Goal: Task Accomplishment & Management: Complete application form

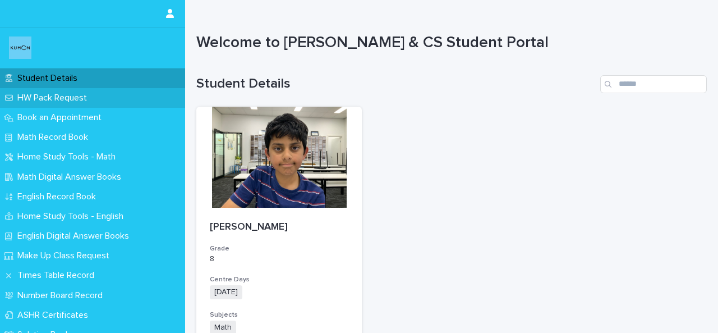
click at [61, 98] on p "HW Pack Request" at bounding box center [54, 98] width 83 height 11
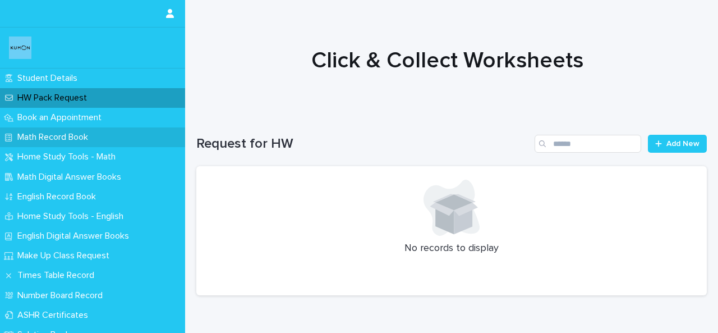
click at [97, 139] on p "Math Record Book" at bounding box center [55, 137] width 84 height 11
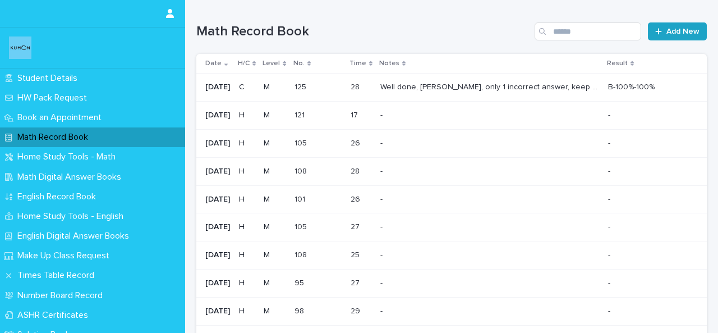
click at [677, 36] on link "Add New" at bounding box center [677, 31] width 59 height 18
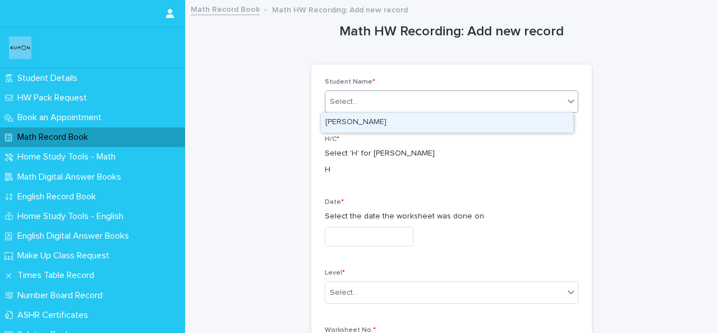
click at [489, 93] on div "Select..." at bounding box center [444, 102] width 238 height 19
click at [464, 121] on div "[PERSON_NAME]" at bounding box center [447, 123] width 252 height 20
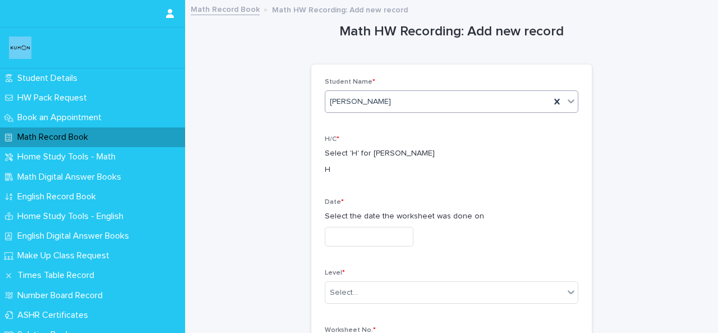
click at [355, 242] on input "text" at bounding box center [369, 237] width 89 height 20
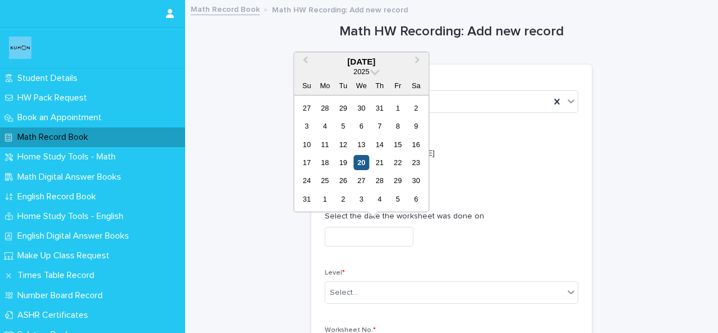
click at [358, 159] on div "20" at bounding box center [361, 162] width 15 height 15
type input "**********"
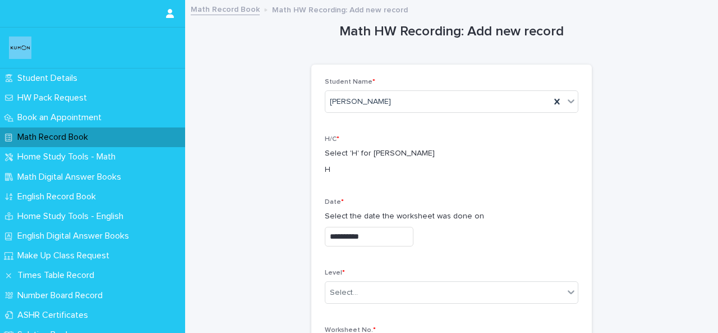
click at [354, 275] on p "Level *" at bounding box center [452, 273] width 254 height 8
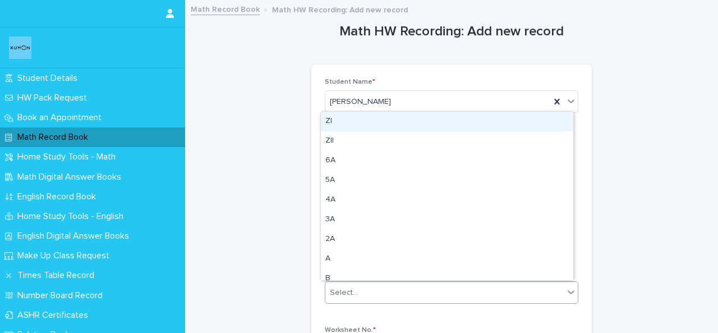
click at [359, 296] on input "text" at bounding box center [359, 293] width 1 height 10
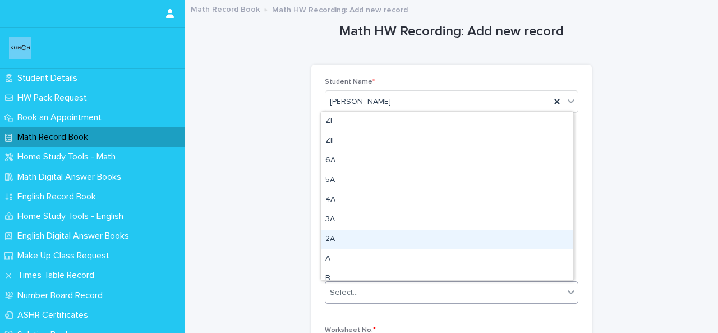
type input "*"
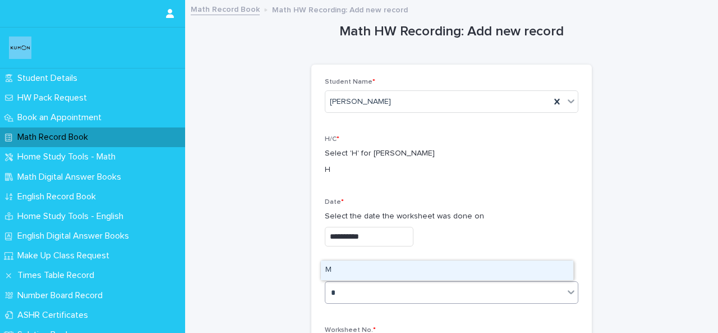
click at [351, 264] on div "M" at bounding box center [447, 270] width 252 height 20
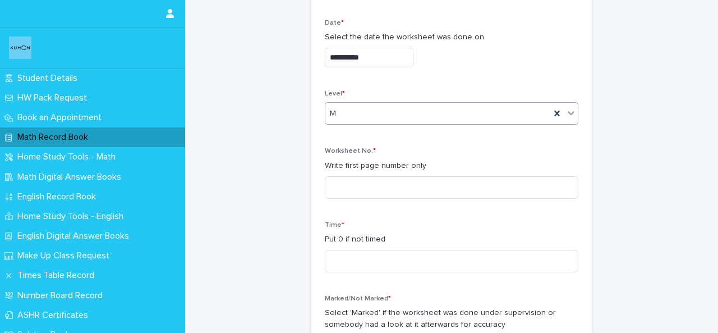
scroll to position [181, 0]
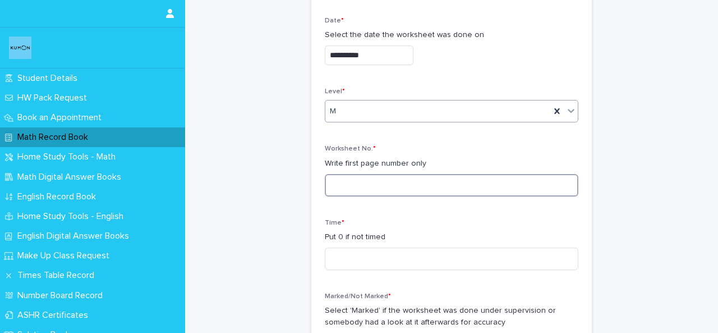
click at [522, 192] on input at bounding box center [452, 185] width 254 height 22
click at [328, 181] on input "**" at bounding box center [452, 185] width 254 height 22
type input "***"
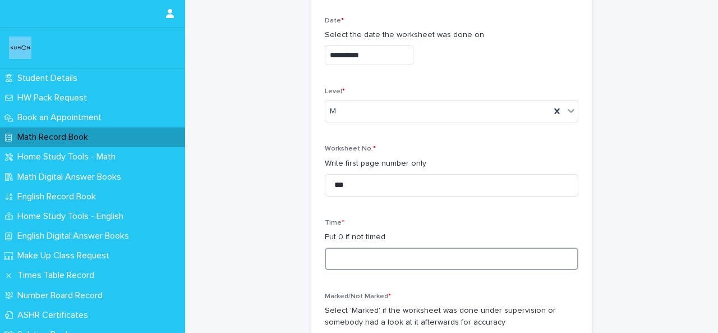
click at [353, 263] on input at bounding box center [452, 258] width 254 height 22
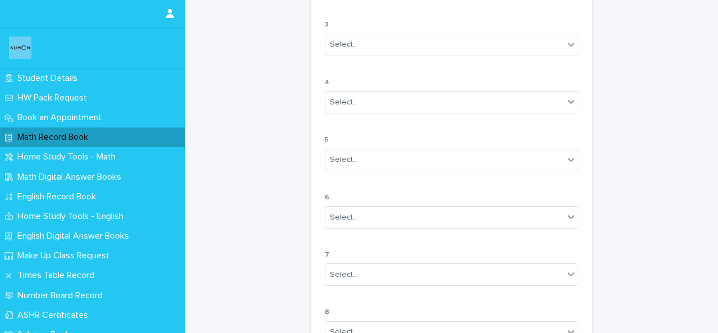
scroll to position [1072, 0]
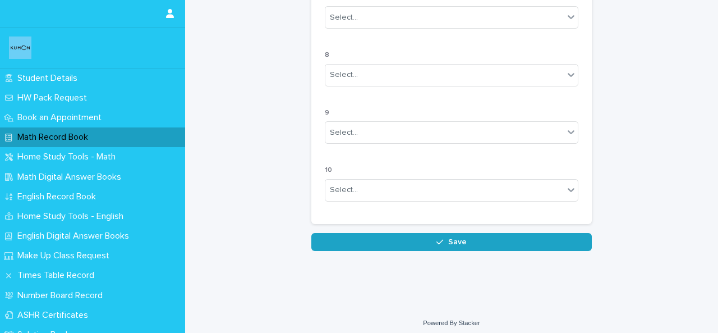
type input "**"
click at [446, 241] on button "Save" at bounding box center [451, 242] width 281 height 18
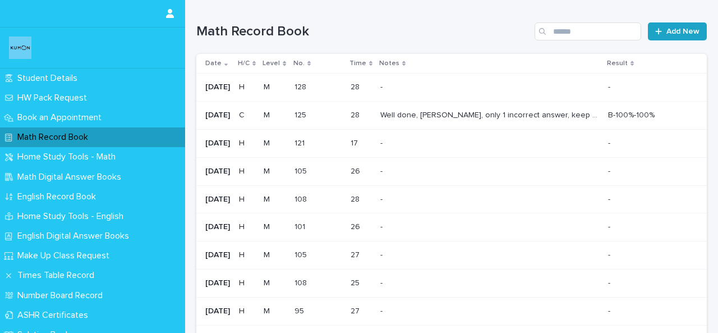
click at [666, 33] on span "Add New" at bounding box center [682, 31] width 33 height 8
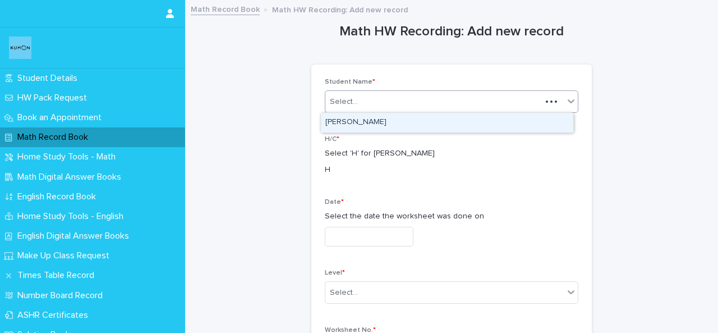
click at [399, 102] on div "Select..." at bounding box center [433, 102] width 216 height 19
click at [383, 125] on div "VARISH YAGNAVAJJALA" at bounding box center [447, 123] width 252 height 20
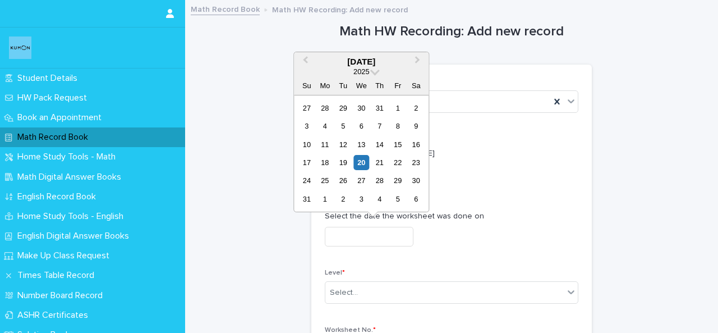
click at [347, 233] on input "text" at bounding box center [369, 237] width 89 height 20
click at [357, 169] on div "20" at bounding box center [361, 162] width 15 height 15
type input "**********"
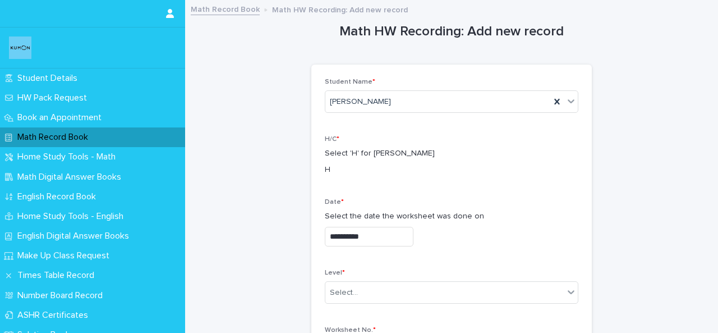
click at [371, 279] on div "Level * Select..." at bounding box center [452, 291] width 254 height 44
click at [370, 292] on div "Select..." at bounding box center [444, 292] width 238 height 19
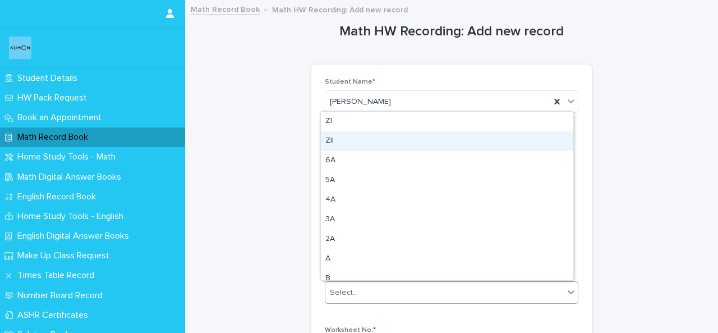
type input "*"
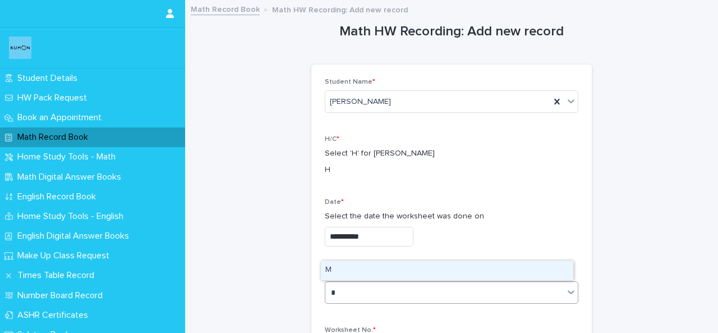
drag, startPoint x: 358, startPoint y: 274, endPoint x: 406, endPoint y: 232, distance: 62.8
click at [360, 273] on div "M" at bounding box center [447, 270] width 252 height 20
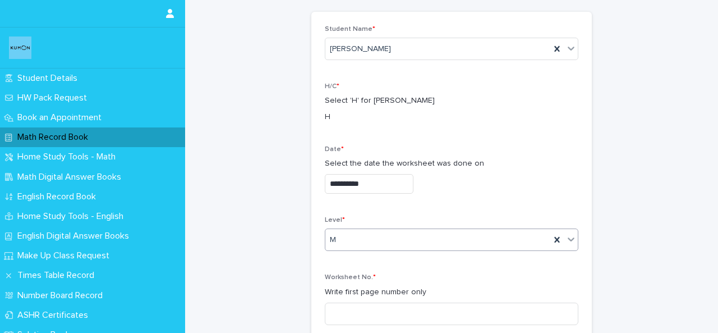
scroll to position [202, 0]
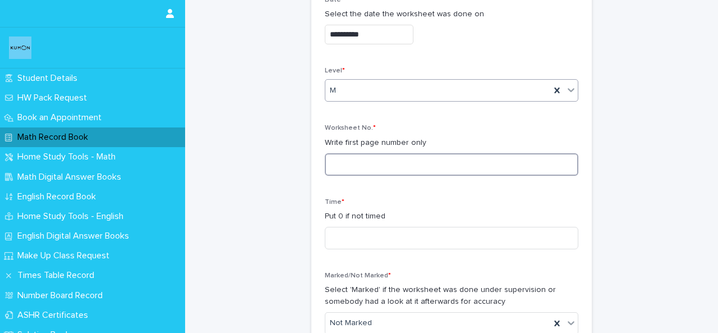
click at [549, 158] on input at bounding box center [452, 164] width 254 height 22
type input "***"
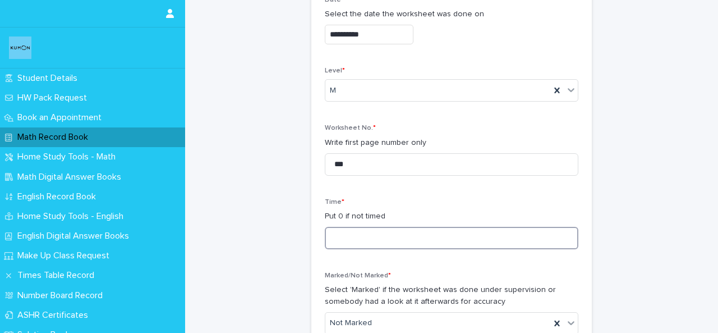
click at [485, 242] on input at bounding box center [452, 238] width 254 height 22
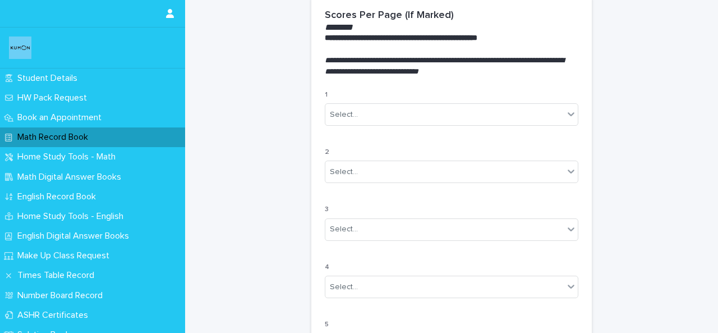
scroll to position [1031, 0]
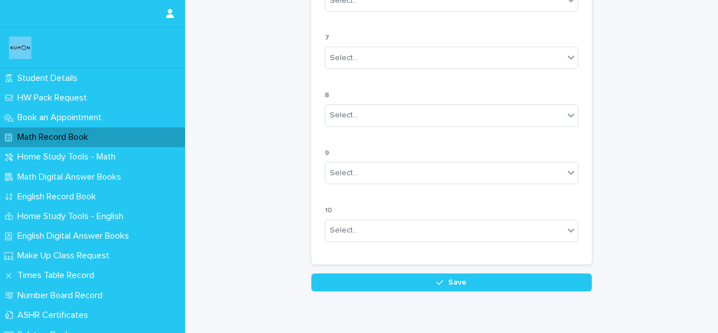
type input "*"
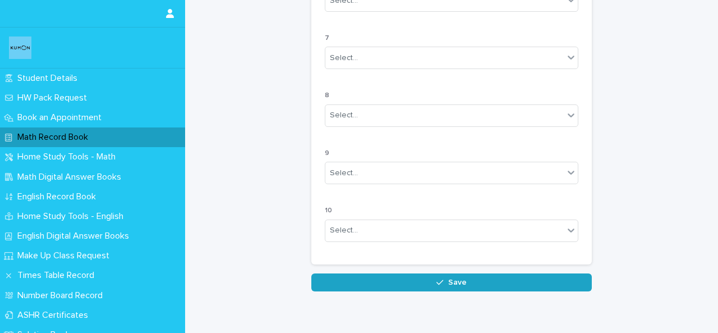
click at [558, 278] on button "Save" at bounding box center [451, 282] width 281 height 18
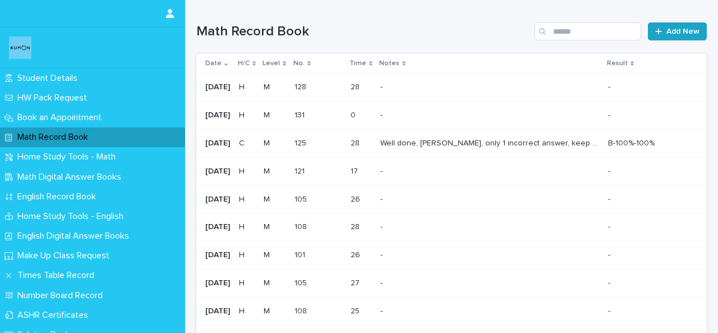
click at [683, 31] on span "Add New" at bounding box center [682, 31] width 33 height 8
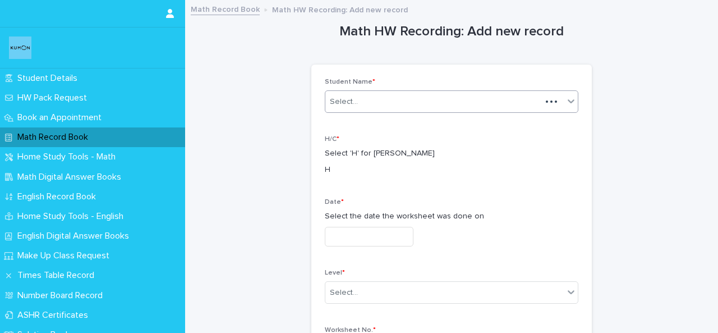
click at [504, 100] on div "Select..." at bounding box center [433, 102] width 216 height 19
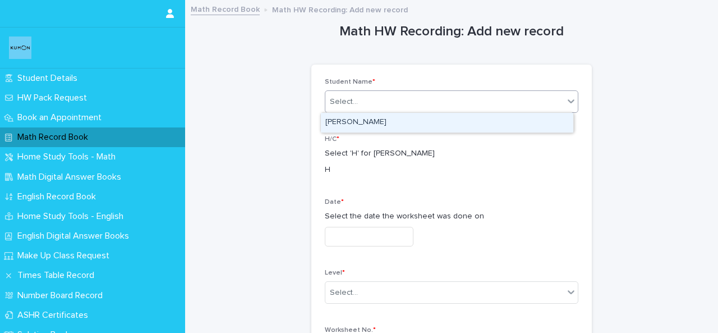
click at [477, 126] on div "VARISH YAGNAVAJJALA" at bounding box center [447, 123] width 252 height 20
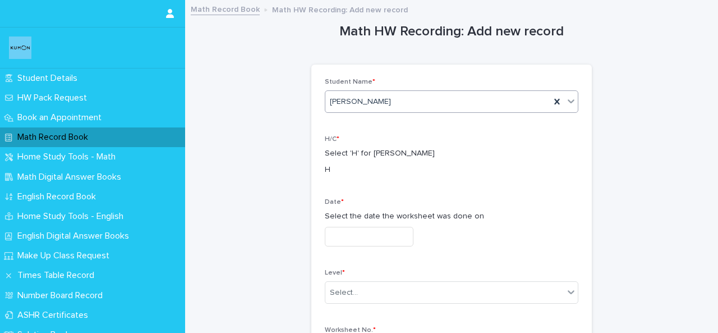
click at [392, 246] on div "Date * Select the date the worksheet was done on" at bounding box center [452, 226] width 254 height 57
click at [388, 238] on input "text" at bounding box center [369, 237] width 89 height 20
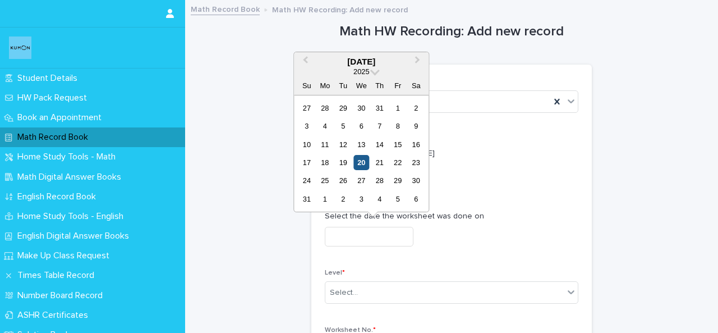
click at [361, 166] on div "20" at bounding box center [361, 162] width 15 height 15
type input "**********"
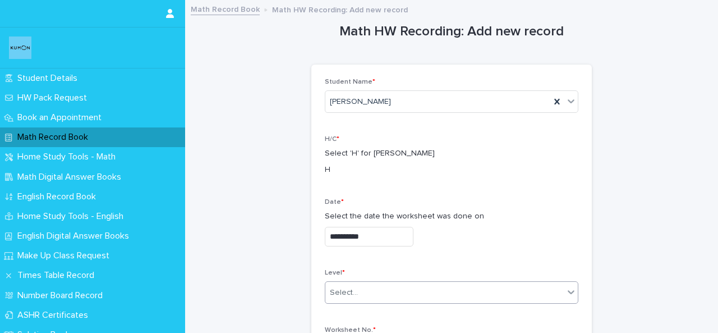
click at [363, 286] on div "Select..." at bounding box center [444, 292] width 238 height 19
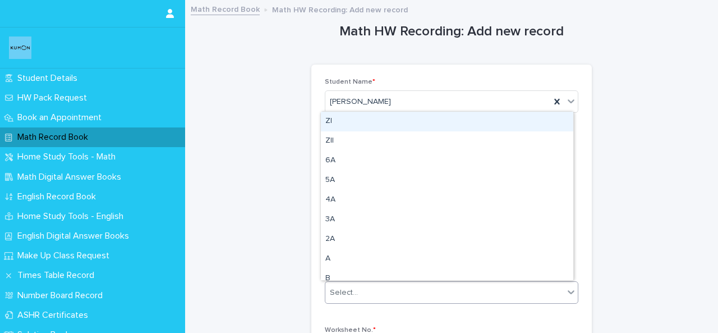
type input "*"
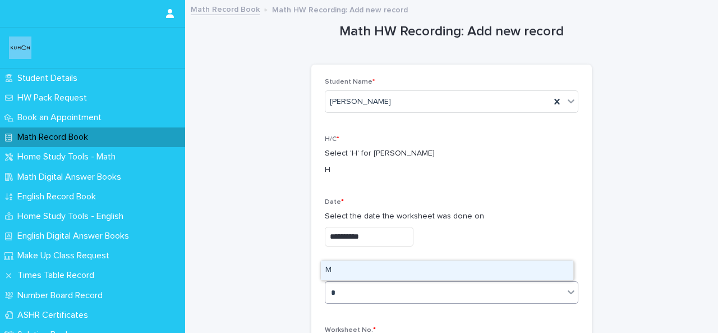
click at [364, 274] on div "M" at bounding box center [447, 270] width 252 height 20
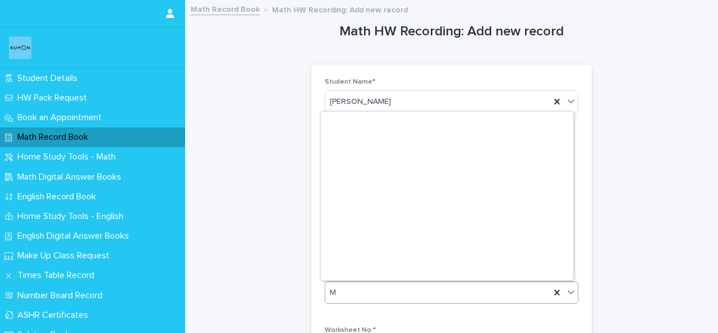
scroll to position [264, 0]
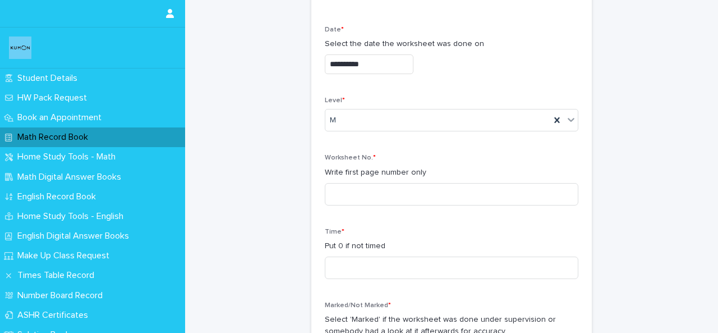
scroll to position [169, 0]
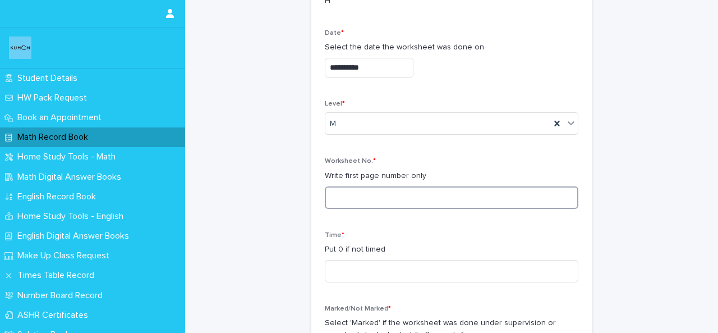
click at [485, 186] on input at bounding box center [452, 197] width 254 height 22
type input "***"
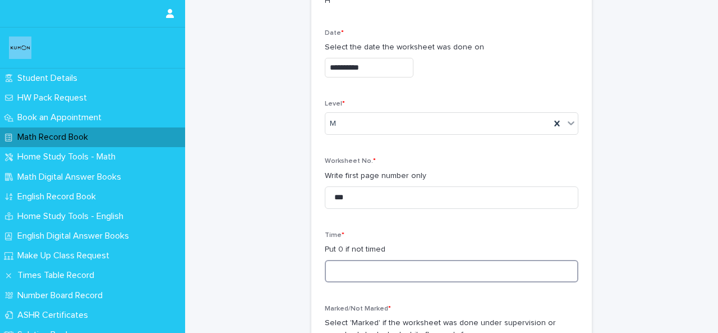
click at [450, 279] on input at bounding box center [452, 271] width 254 height 22
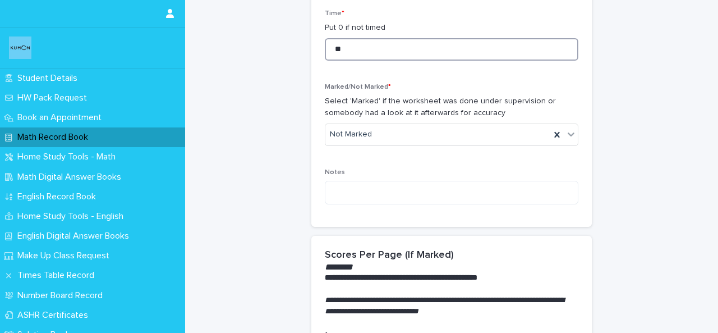
scroll to position [1015, 0]
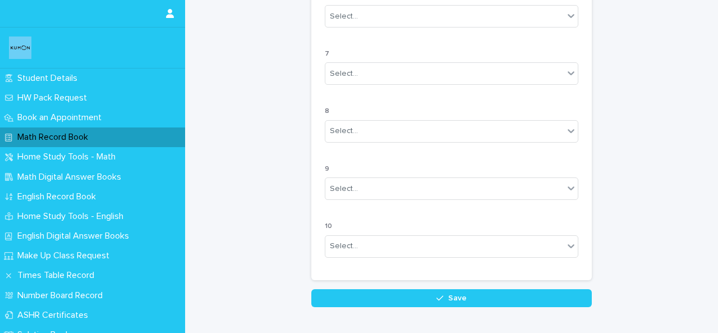
type input "**"
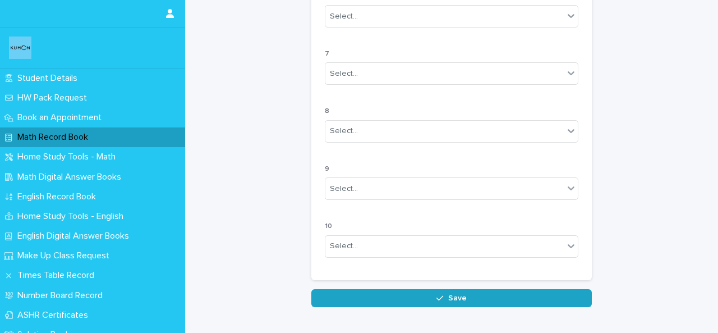
click at [530, 297] on button "Save" at bounding box center [451, 298] width 281 height 18
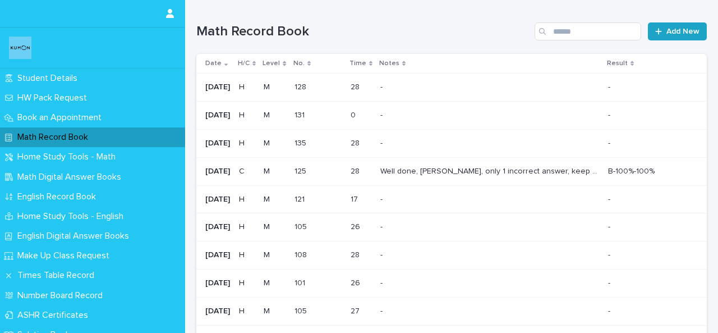
click at [688, 35] on link "Add New" at bounding box center [677, 31] width 59 height 18
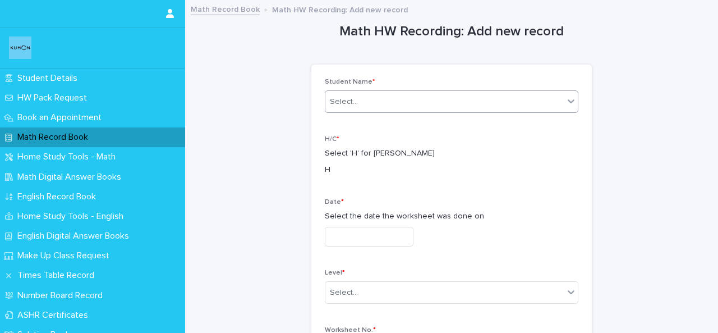
click at [358, 90] on div "Select..." at bounding box center [452, 101] width 254 height 22
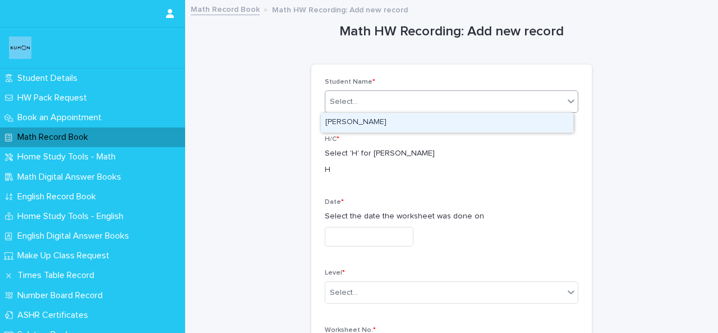
click at [362, 111] on div "Select..." at bounding box center [452, 101] width 254 height 22
click at [362, 107] on div "Select..." at bounding box center [444, 102] width 238 height 19
click at [362, 127] on div "VARISH YAGNAVAJJALA" at bounding box center [447, 123] width 252 height 20
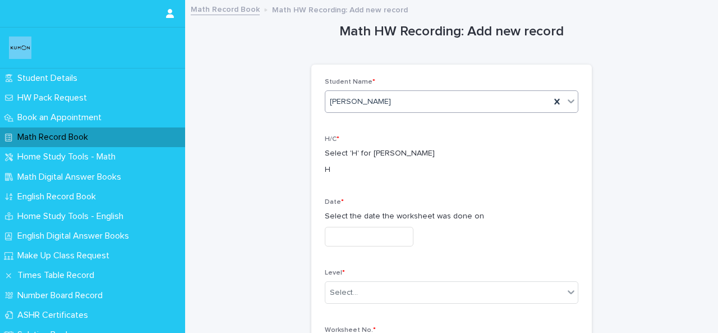
click at [373, 223] on div "Date * Select the date the worksheet was done on" at bounding box center [452, 226] width 254 height 57
click at [372, 228] on input "text" at bounding box center [369, 237] width 89 height 20
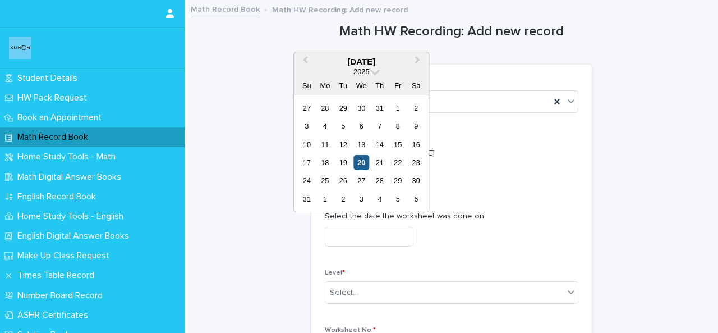
click at [360, 160] on div "20" at bounding box center [361, 162] width 15 height 15
type input "**********"
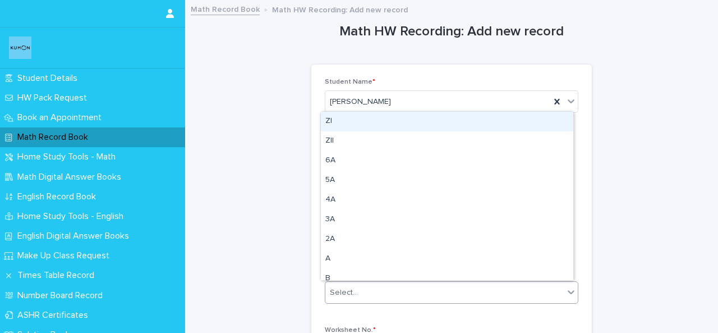
click at [389, 299] on div "Select..." at bounding box center [444, 292] width 238 height 19
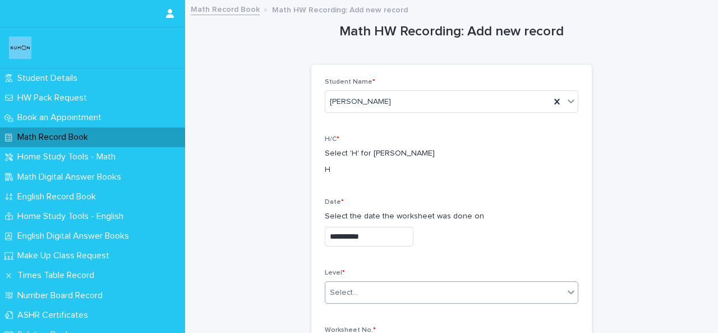
click at [390, 289] on div "Select..." at bounding box center [444, 292] width 238 height 19
type input "*"
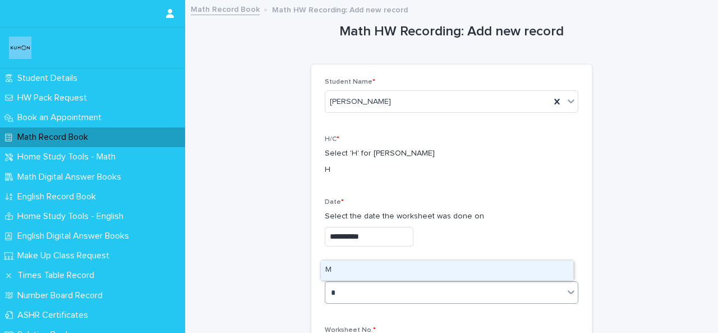
click at [388, 265] on div "M" at bounding box center [447, 270] width 252 height 20
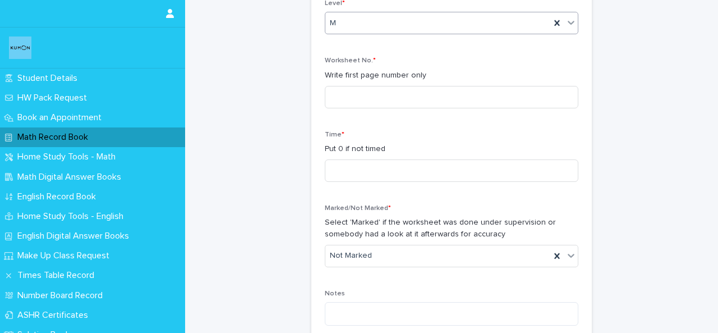
scroll to position [268, 0]
click at [459, 110] on div "Worksheet No. * Write first page number only" at bounding box center [452, 88] width 254 height 60
click at [453, 98] on input at bounding box center [452, 99] width 254 height 22
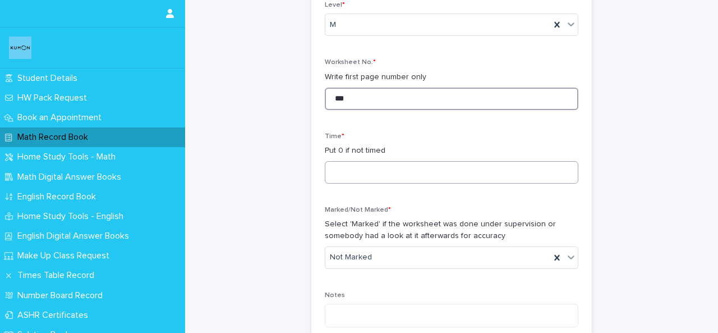
type input "***"
click at [400, 168] on input at bounding box center [452, 172] width 254 height 22
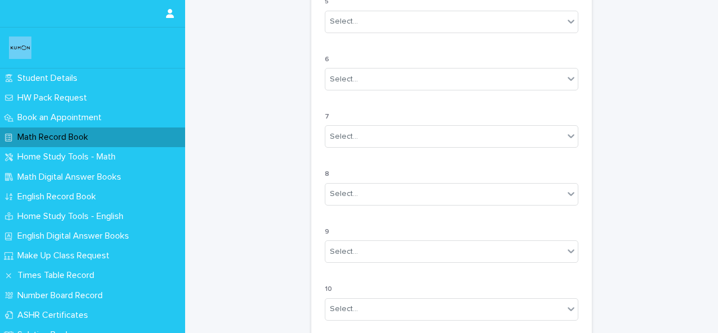
scroll to position [1072, 0]
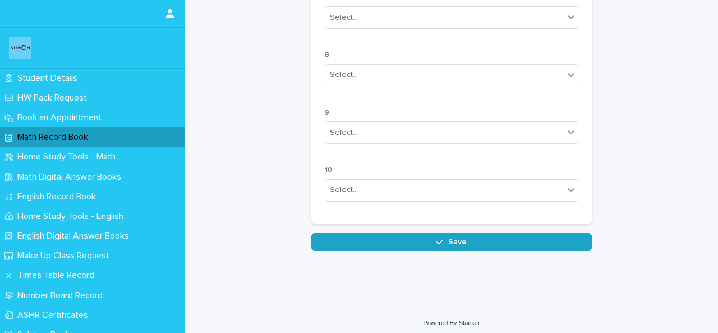
type input "**"
click at [550, 242] on button "Save" at bounding box center [451, 242] width 281 height 18
